Goal: Information Seeking & Learning: Compare options

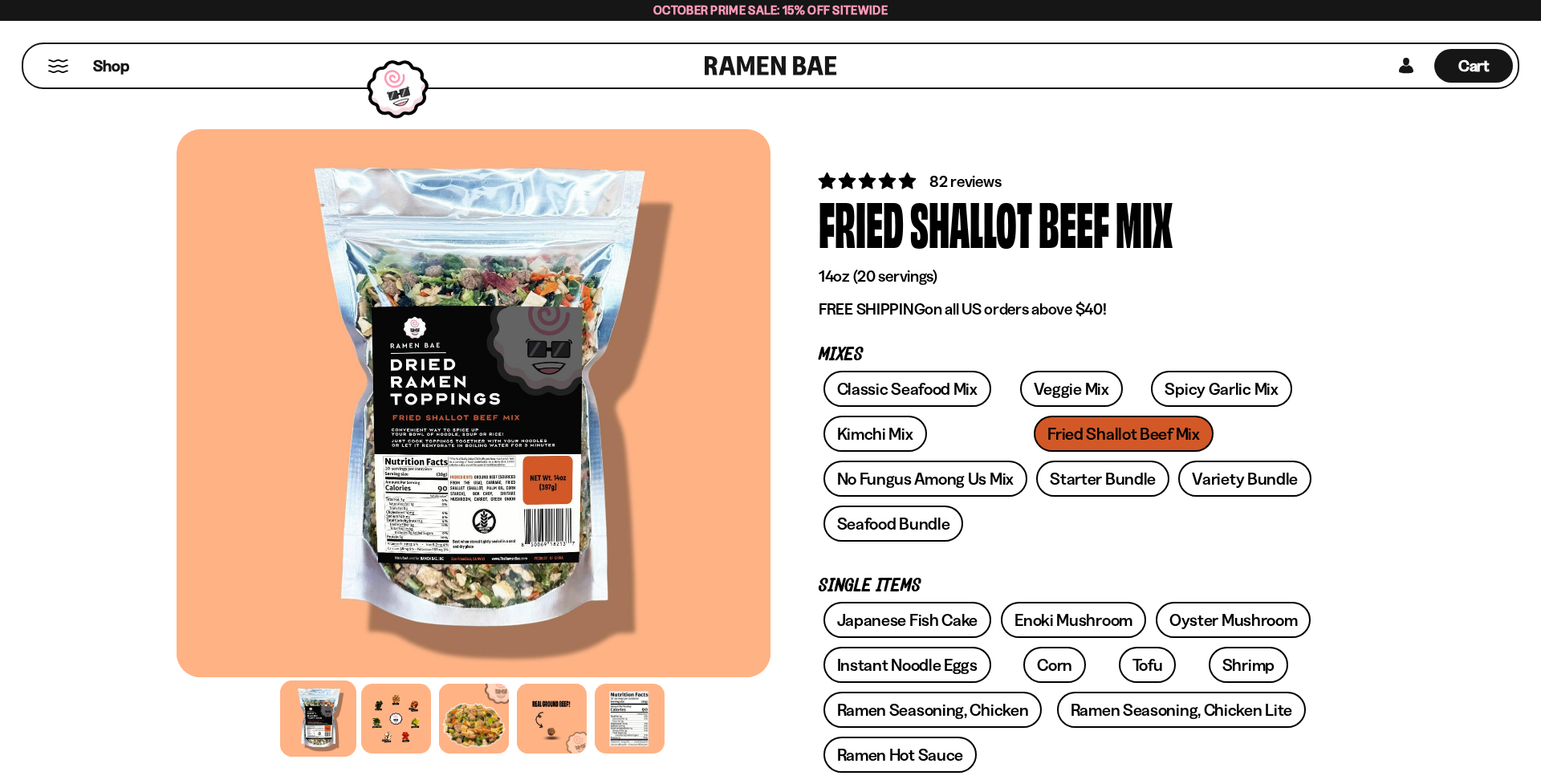
click at [417, 545] on div at bounding box center [473, 403] width 594 height 548
click at [920, 701] on link "Ramen Seasoning, Chicken" at bounding box center [933, 709] width 219 height 36
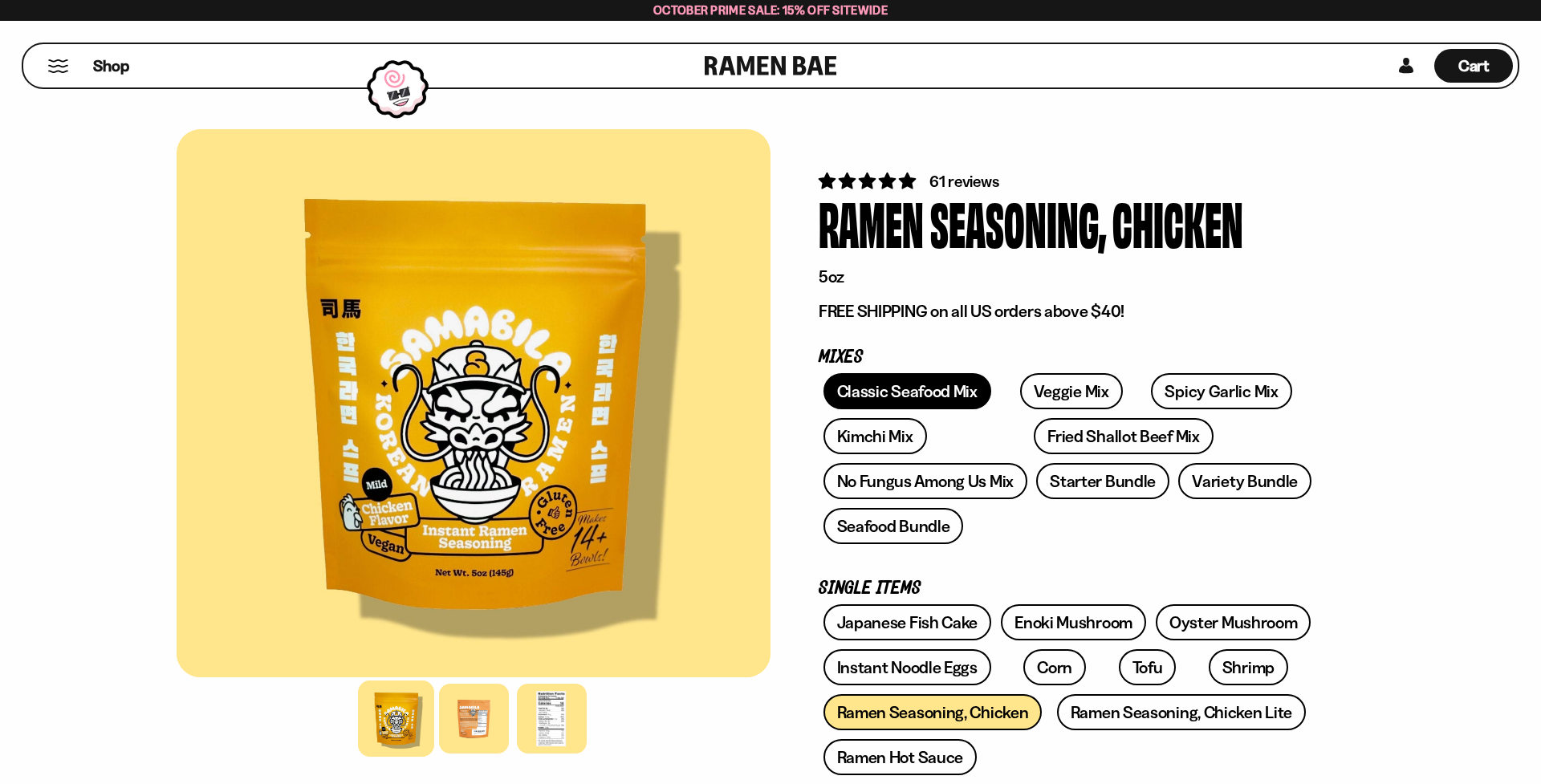
click at [898, 383] on link "Classic Seafood Mix" at bounding box center [907, 390] width 168 height 36
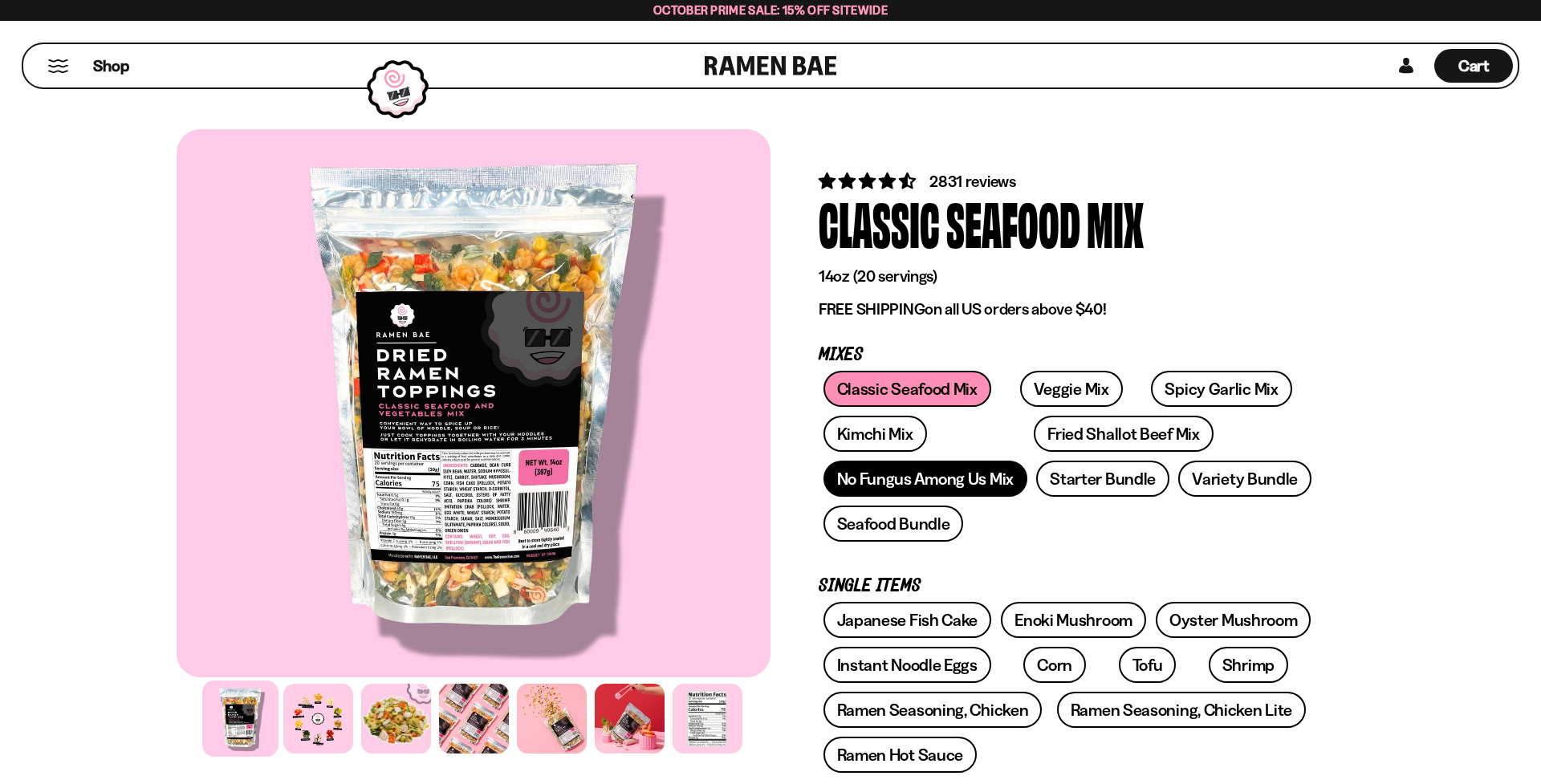
click at [957, 478] on link "No Fungus Among Us Mix" at bounding box center [926, 478] width 204 height 36
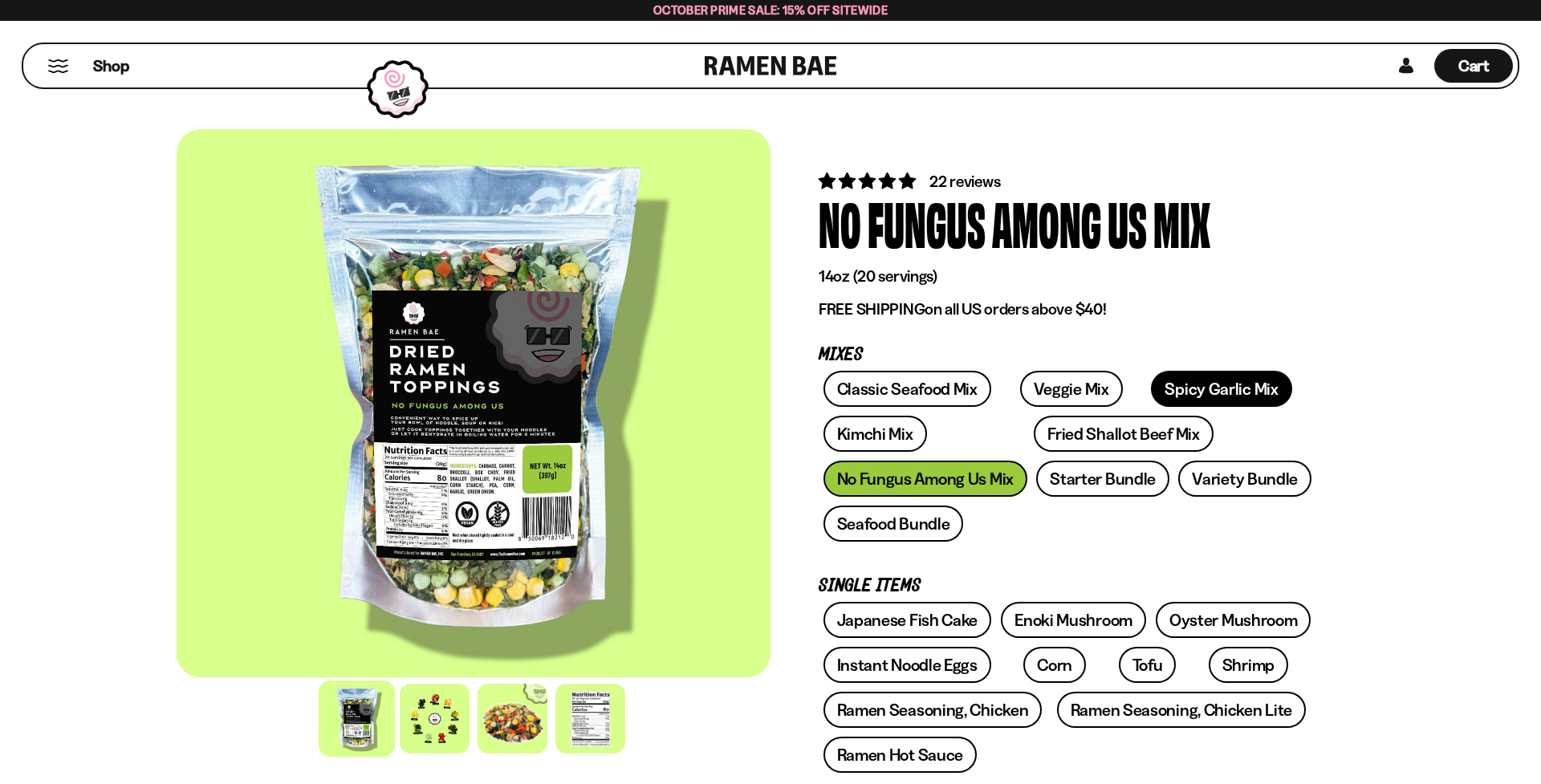
click at [1186, 389] on link "Spicy Garlic Mix" at bounding box center [1220, 388] width 141 height 36
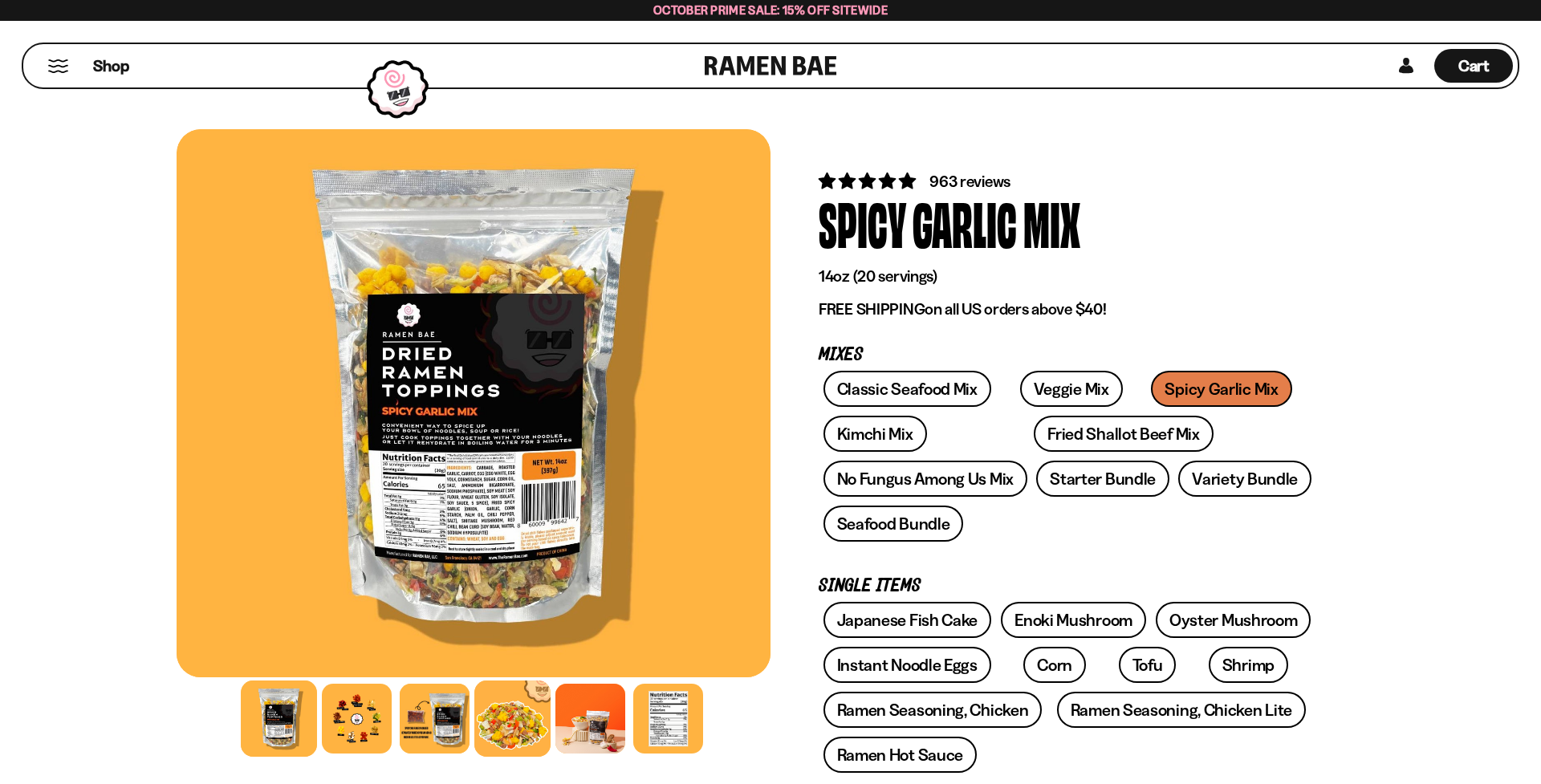
click at [517, 713] on div at bounding box center [512, 718] width 76 height 76
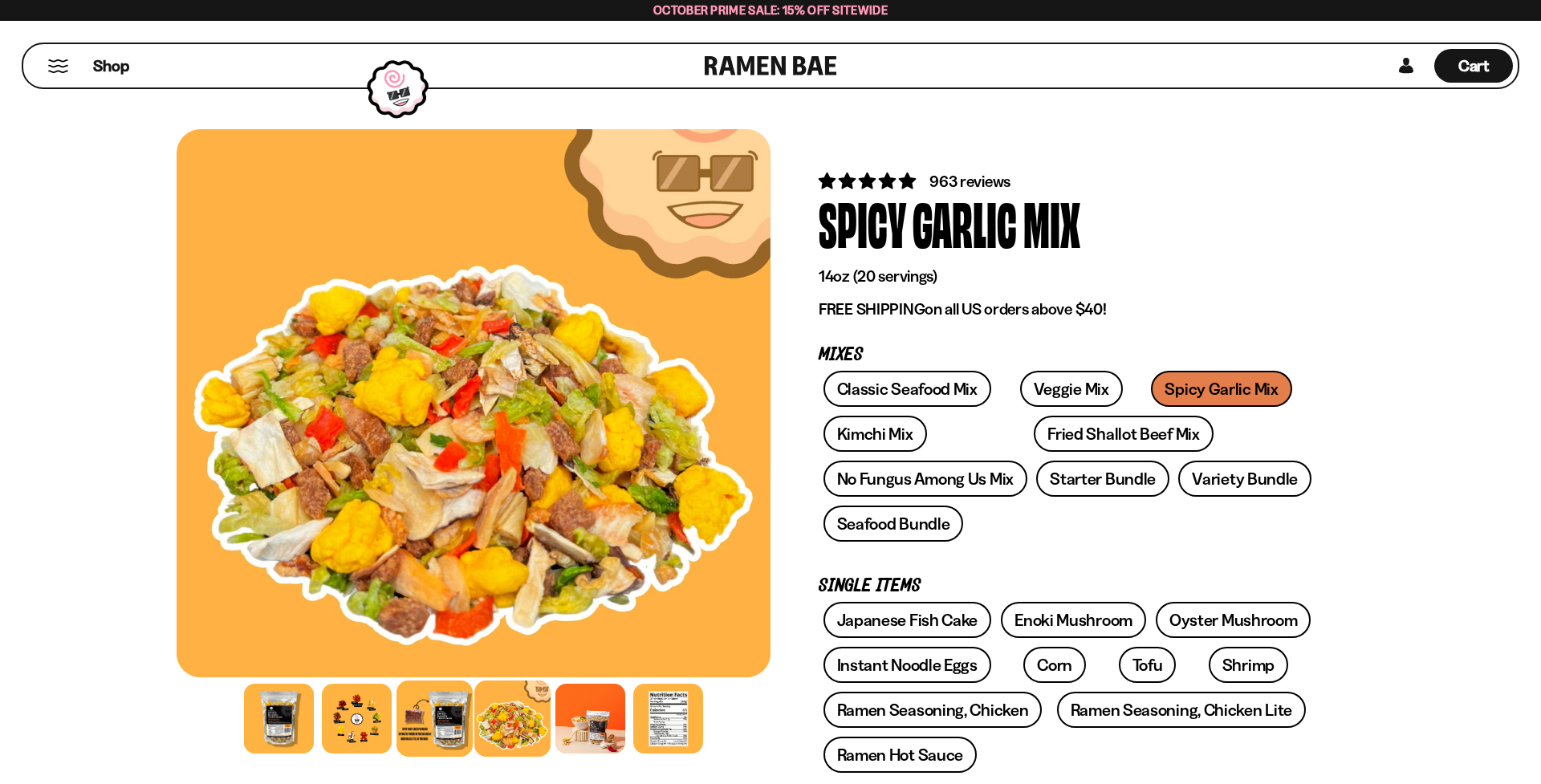
click at [439, 722] on div at bounding box center [434, 718] width 76 height 76
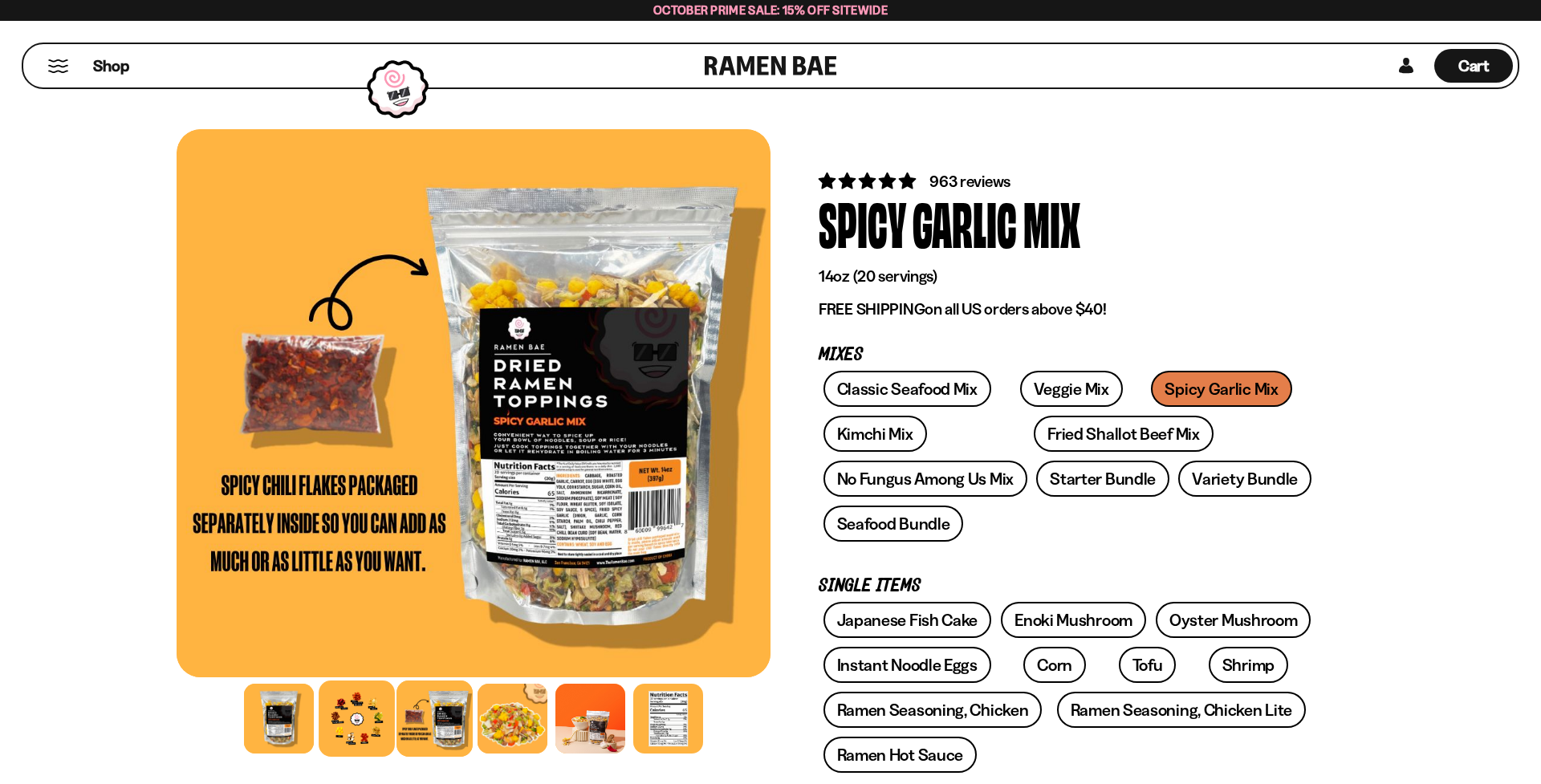
click at [358, 721] on div at bounding box center [357, 718] width 76 height 76
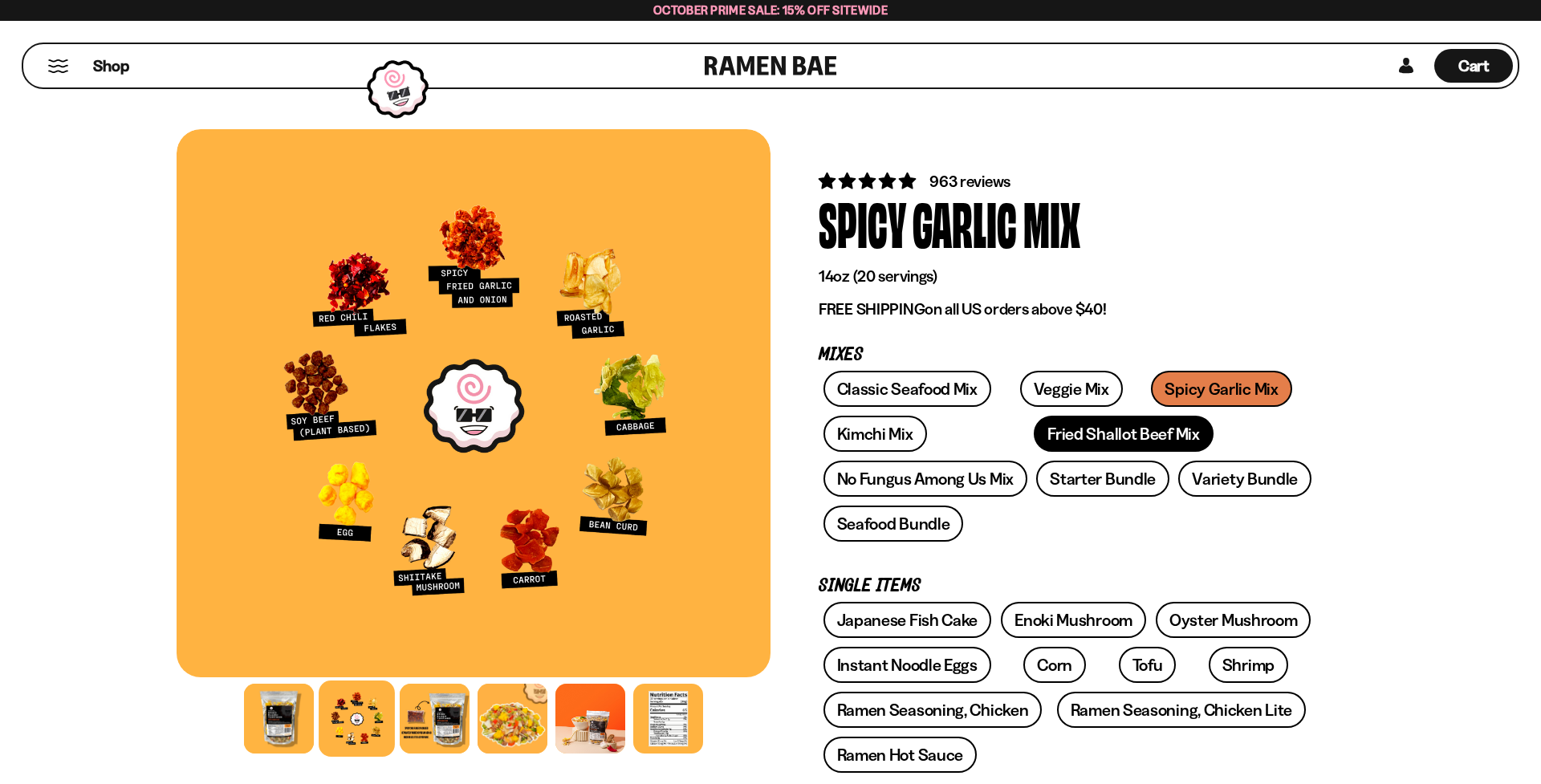
click at [1033, 435] on link "Fried Shallot Beef Mix" at bounding box center [1122, 433] width 179 height 36
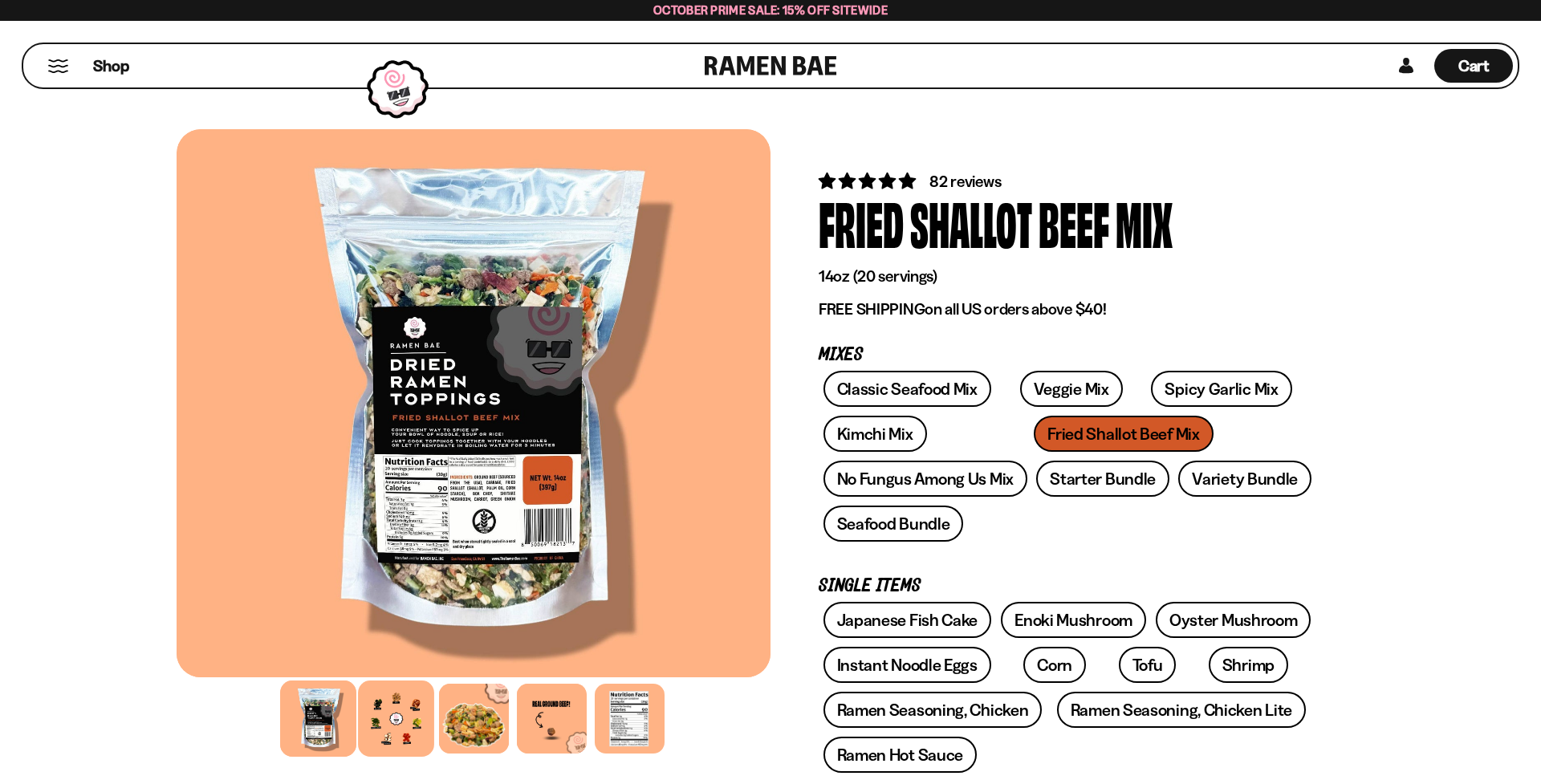
click at [401, 708] on div at bounding box center [395, 718] width 76 height 76
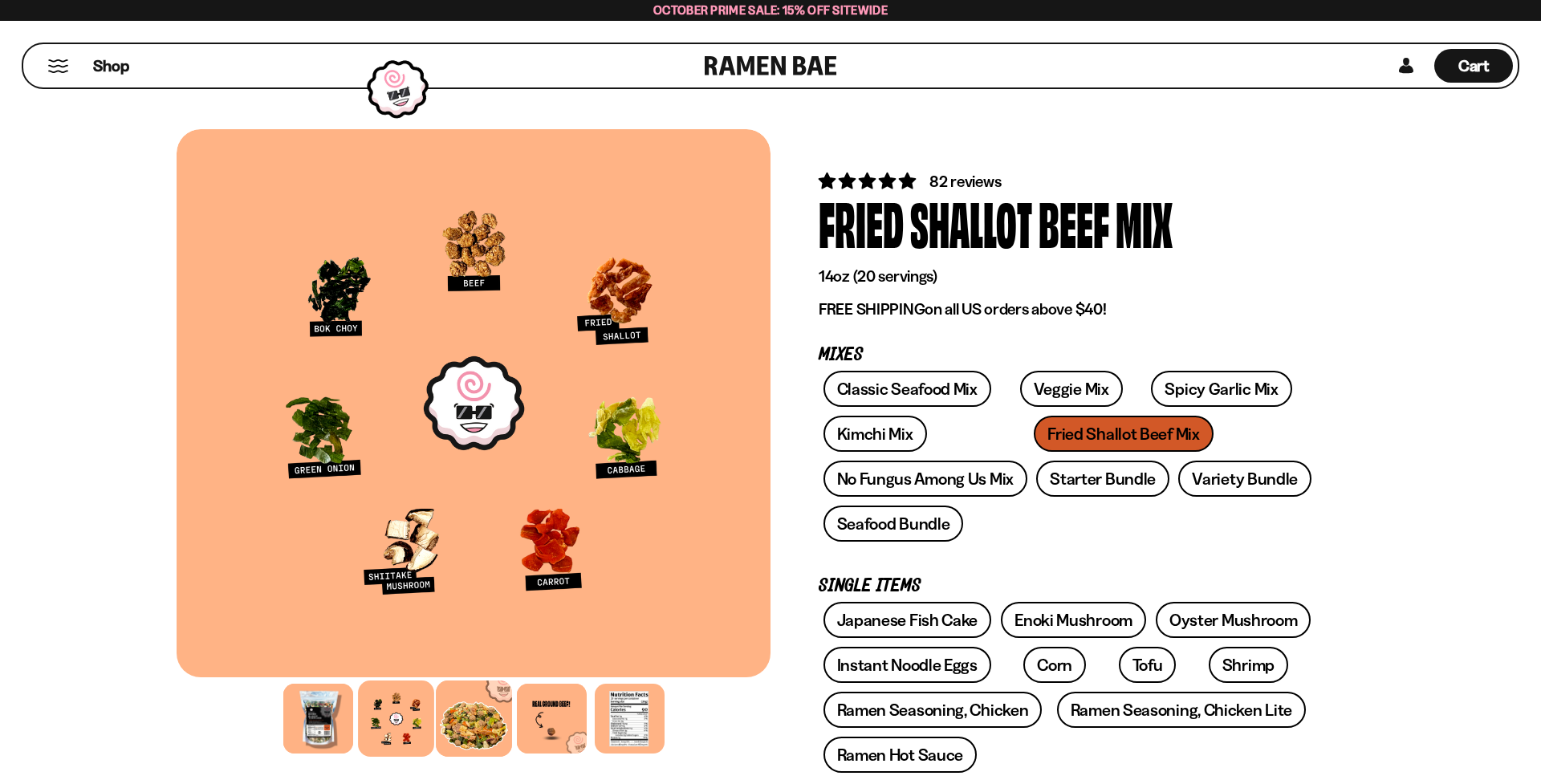
click at [481, 715] on div at bounding box center [473, 718] width 76 height 76
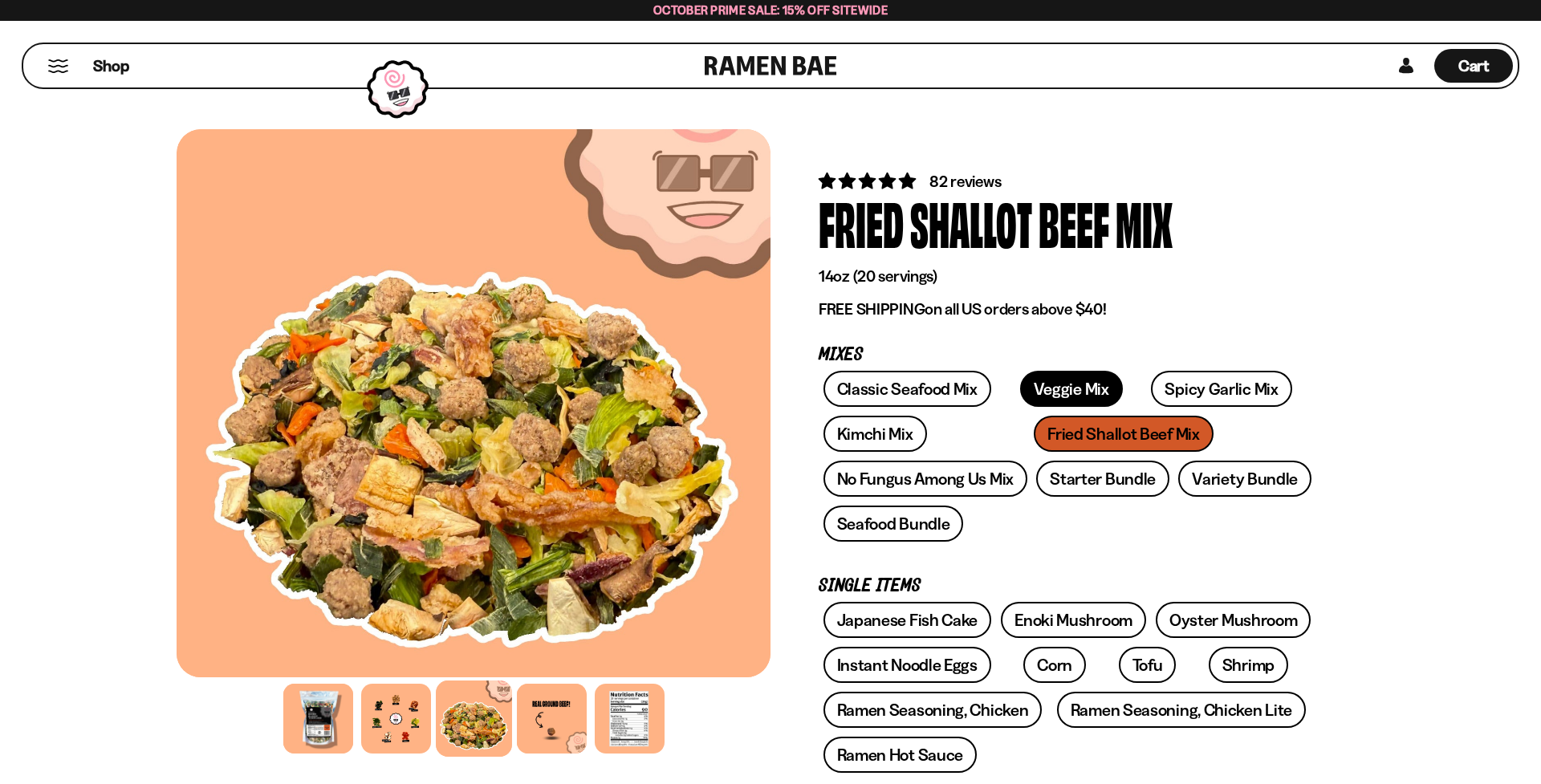
click at [1032, 378] on link "Veggie Mix" at bounding box center [1071, 388] width 103 height 36
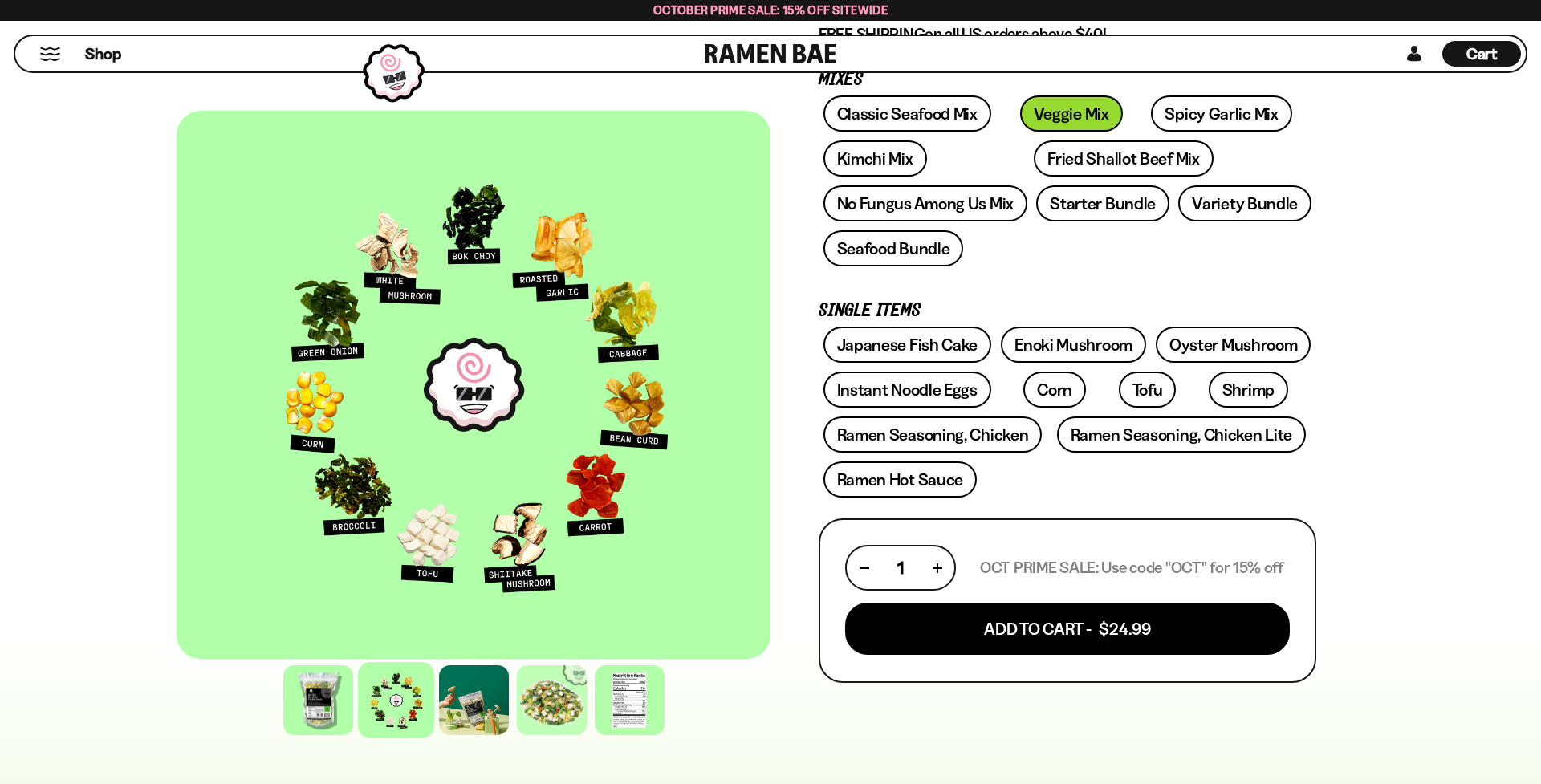
scroll to position [154, 0]
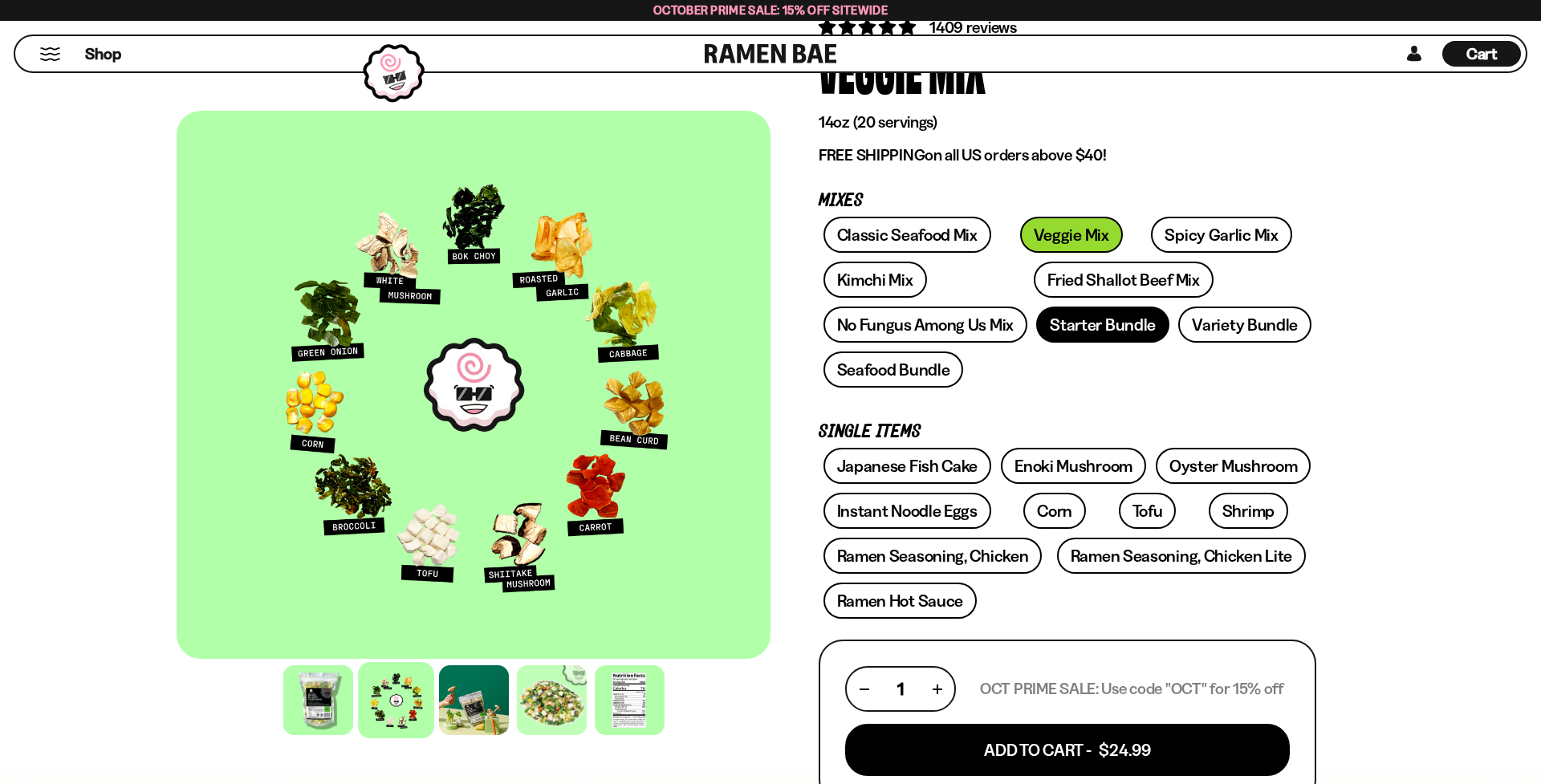
click at [1095, 330] on link "Starter Bundle" at bounding box center [1102, 325] width 133 height 36
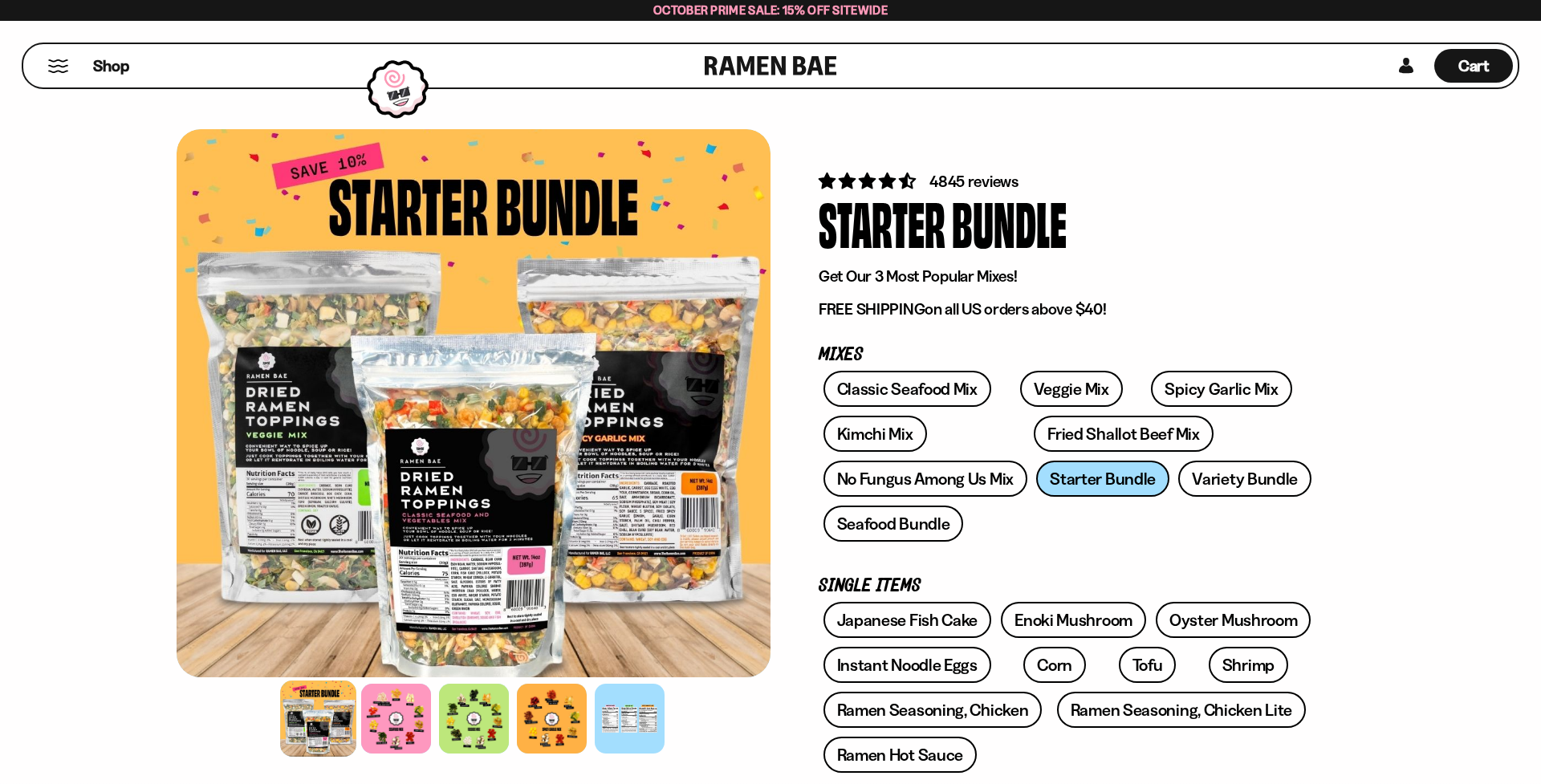
scroll to position [3, 0]
